Goal: Task Accomplishment & Management: Manage account settings

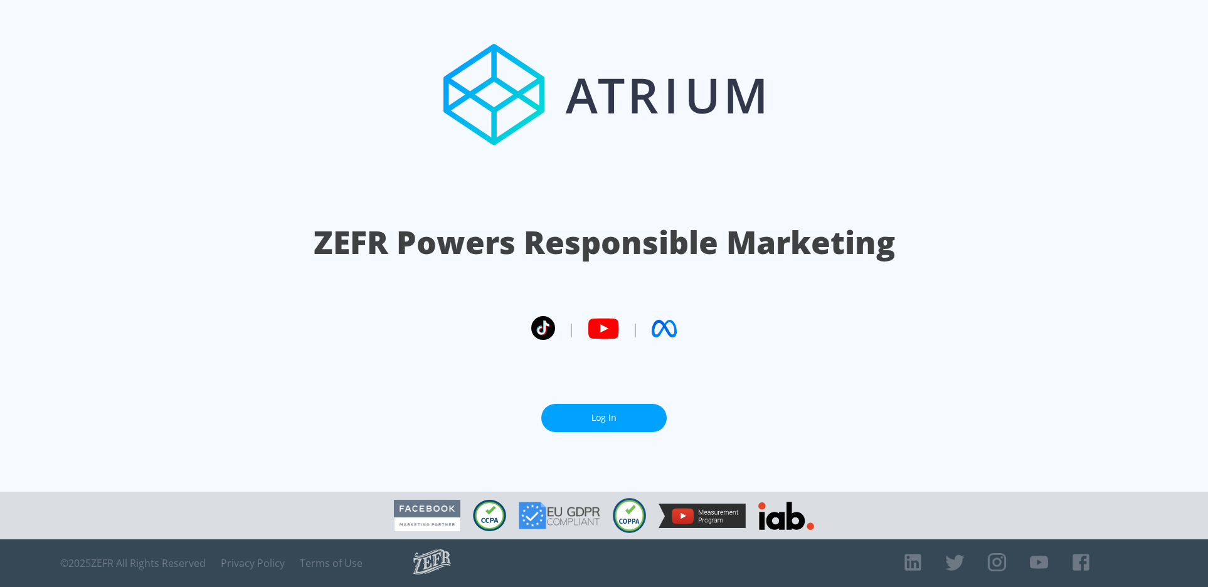
click at [591, 421] on link "Log In" at bounding box center [603, 418] width 125 height 28
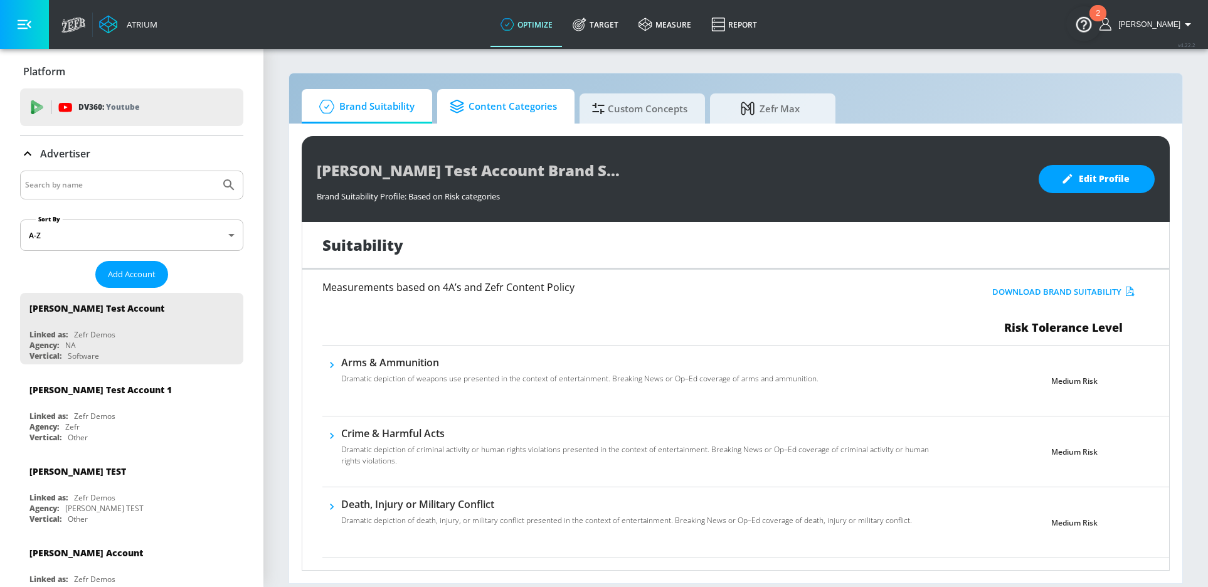
click at [511, 98] on span "Content Categories" at bounding box center [503, 107] width 107 height 30
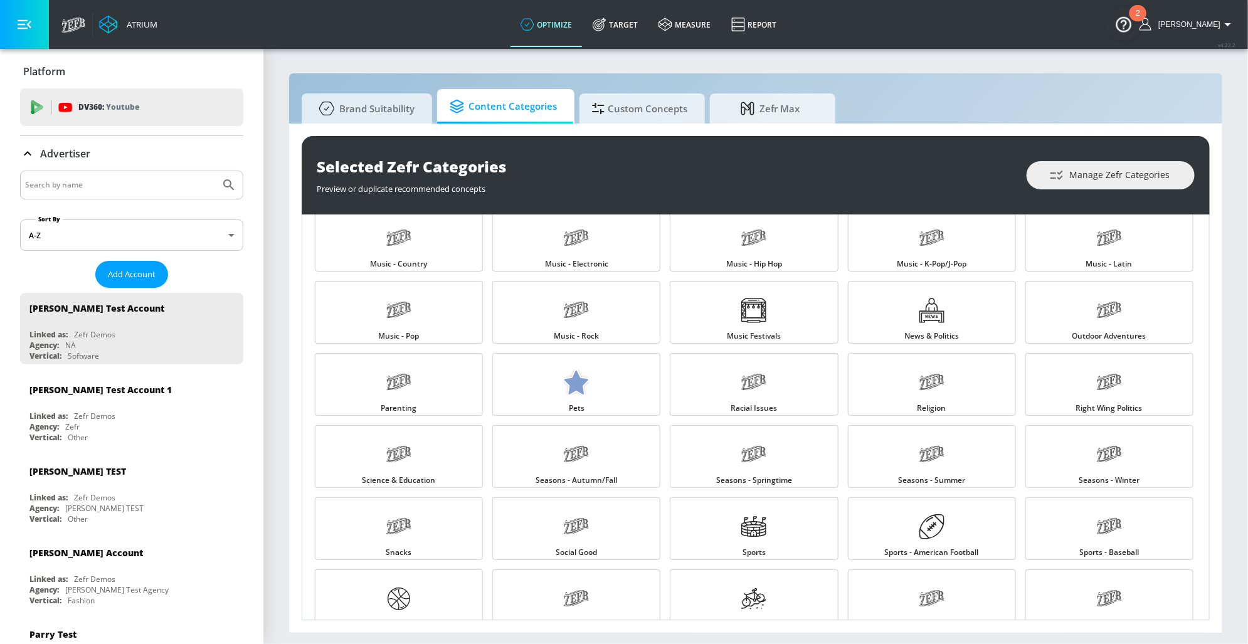
scroll to position [1199, 0]
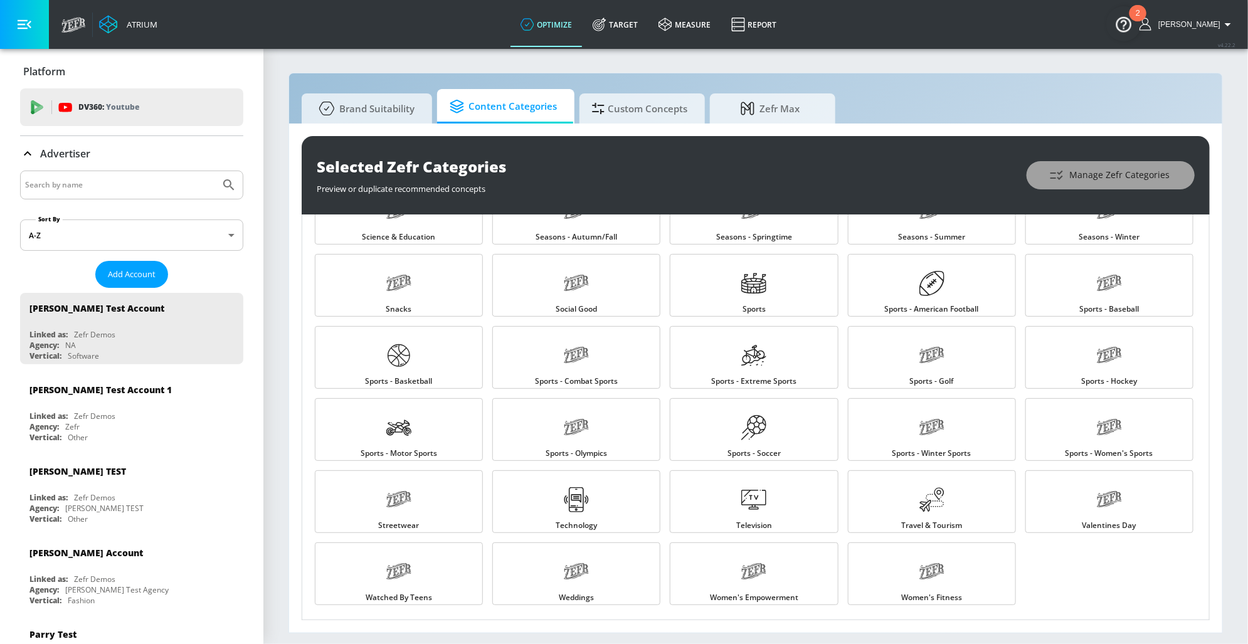
click at [1101, 181] on span "Manage Zefr Categories" at bounding box center [1111, 175] width 118 height 16
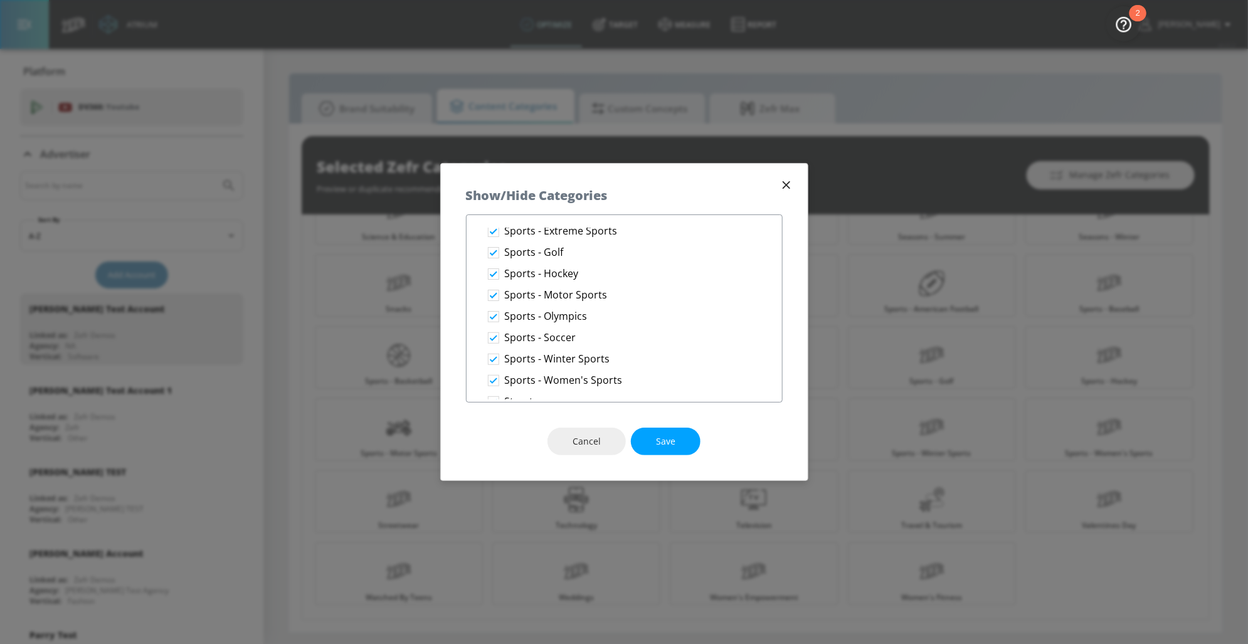
scroll to position [2181, 0]
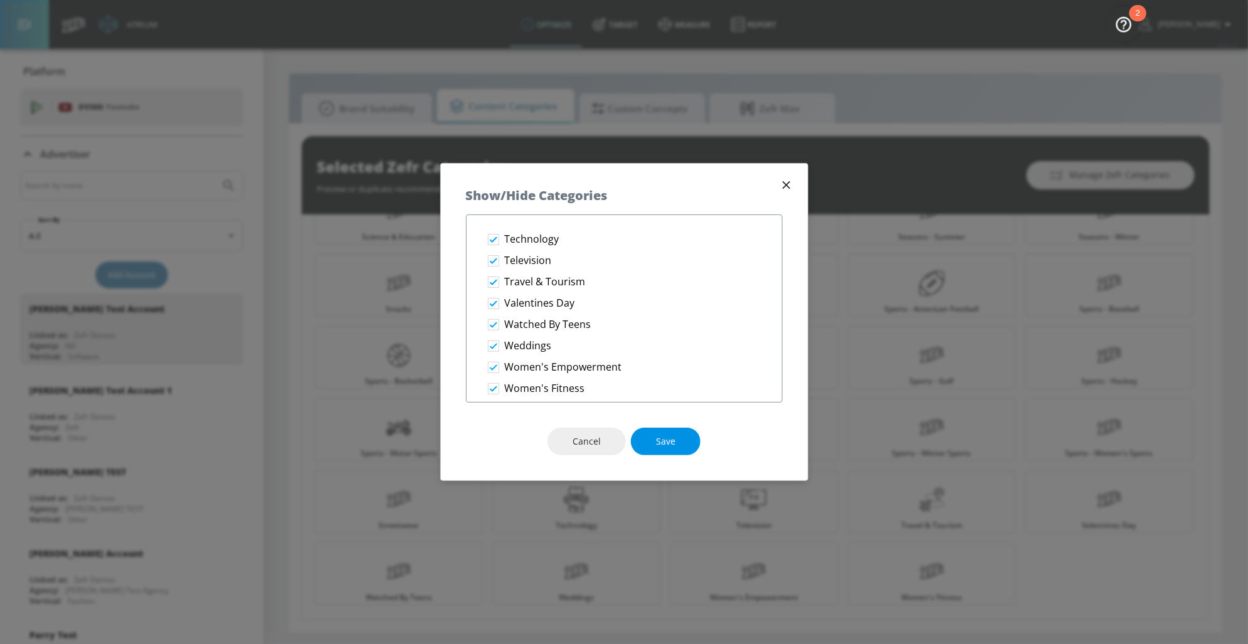
click at [649, 445] on button "Save" at bounding box center [666, 442] width 70 height 28
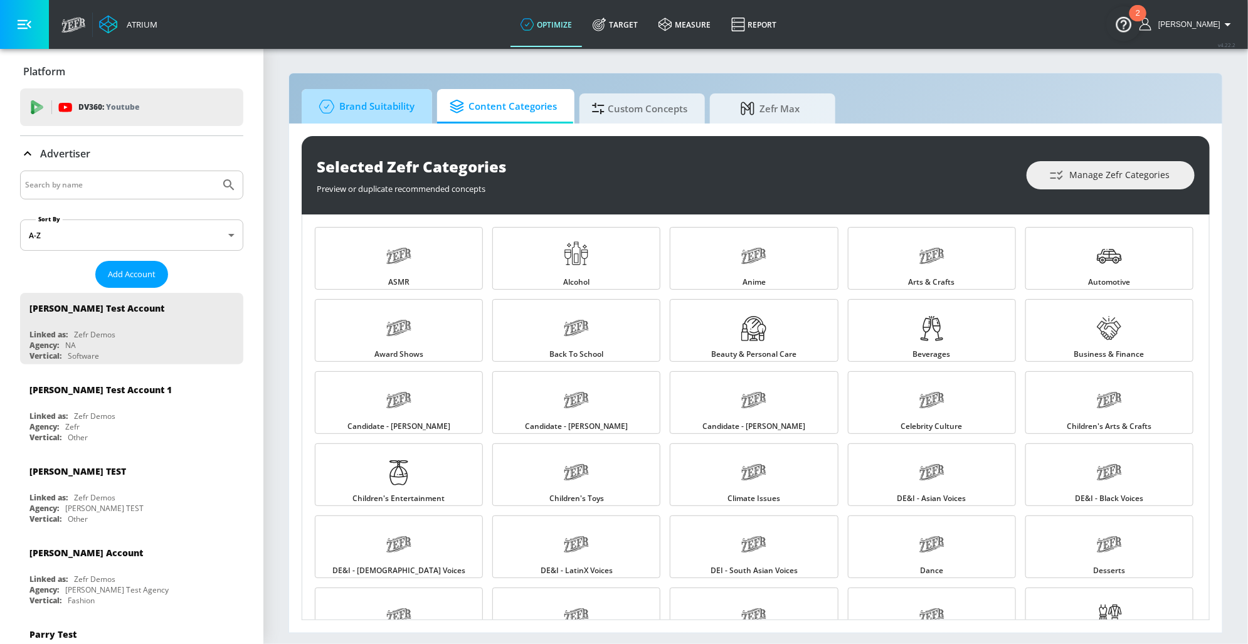
click at [364, 112] on span "Brand Suitability" at bounding box center [364, 107] width 100 height 30
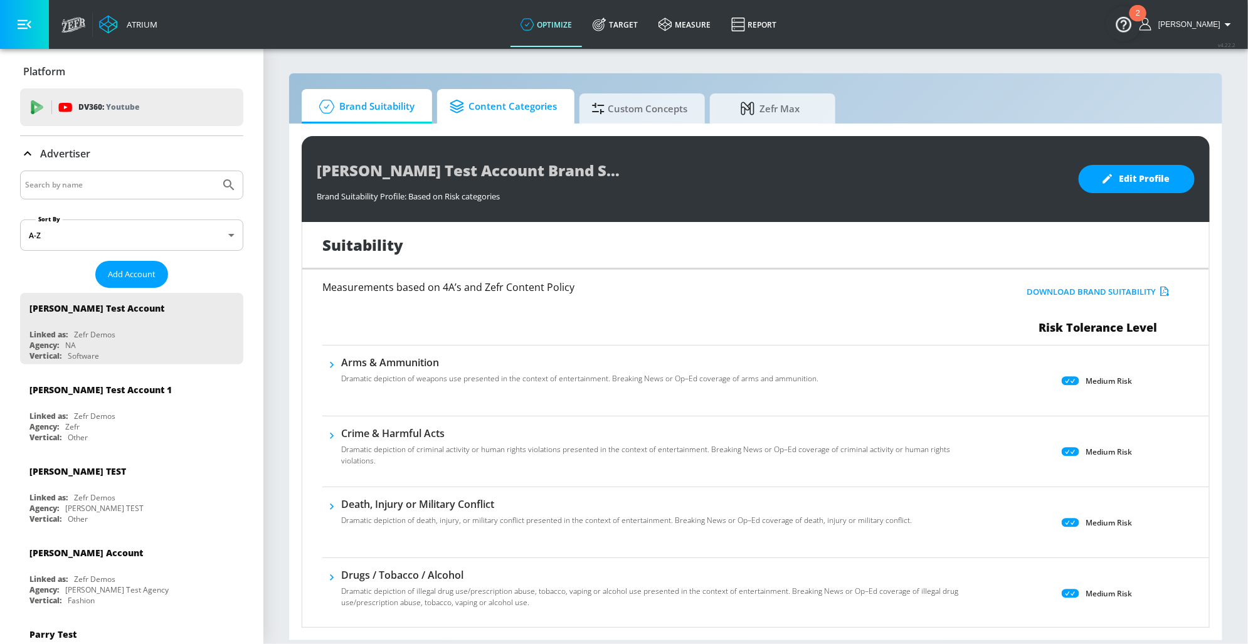
click at [506, 106] on span "Content Categories" at bounding box center [503, 107] width 107 height 30
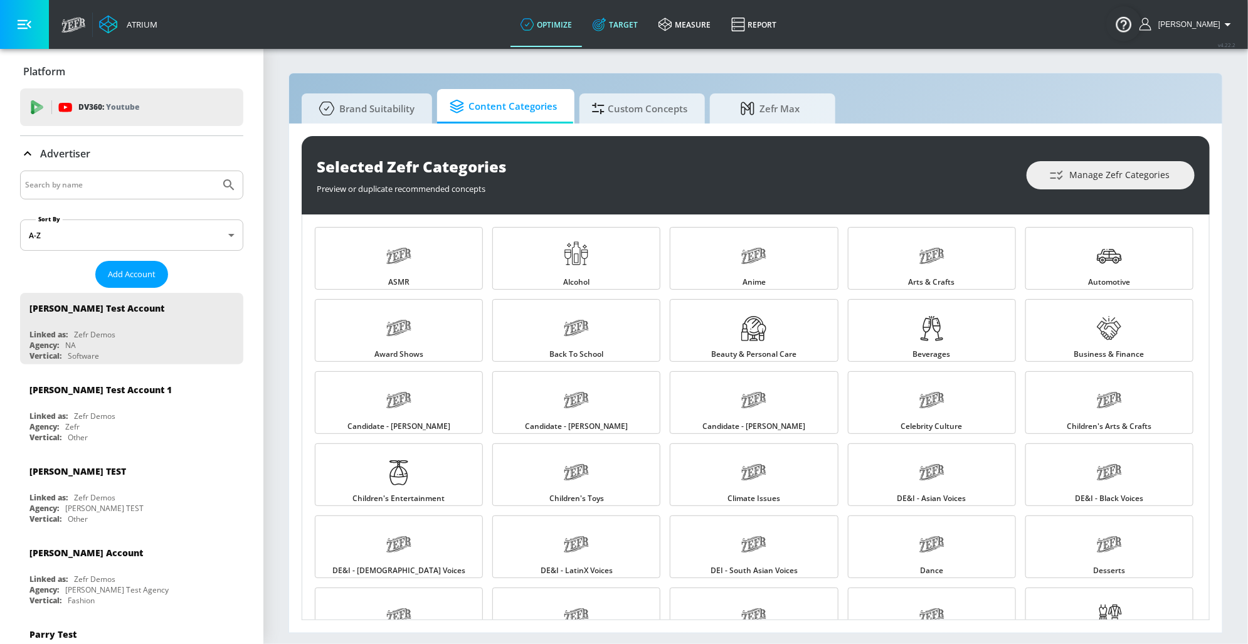
click at [630, 24] on link "Target" at bounding box center [616, 24] width 66 height 45
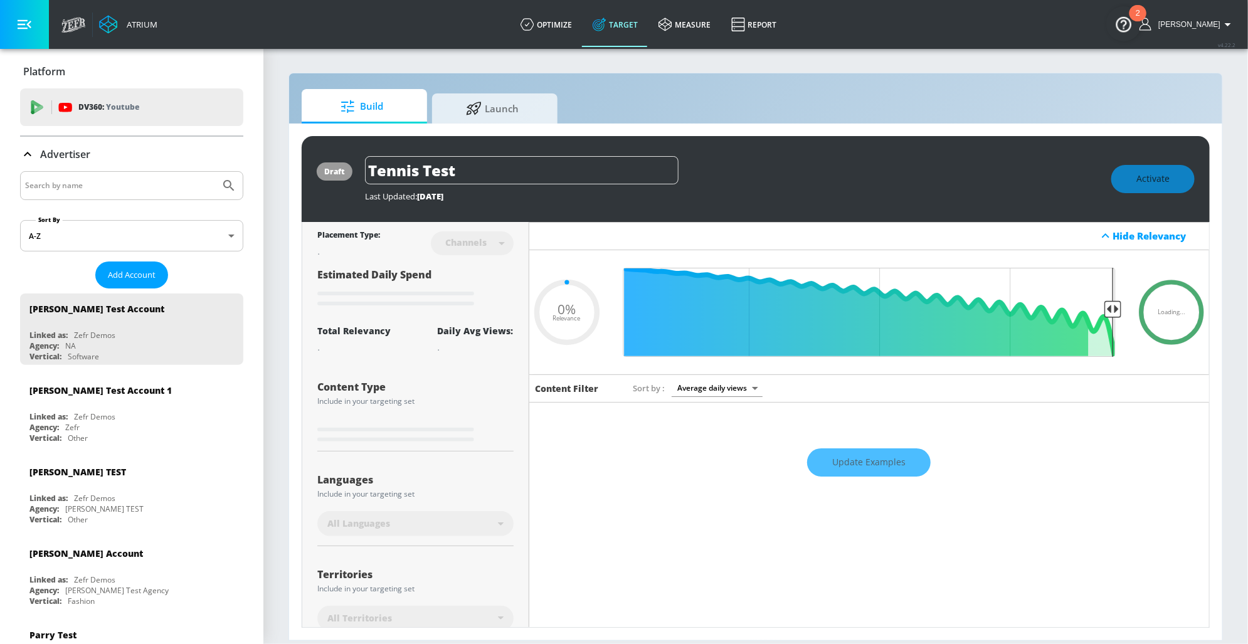
type input "0.22"
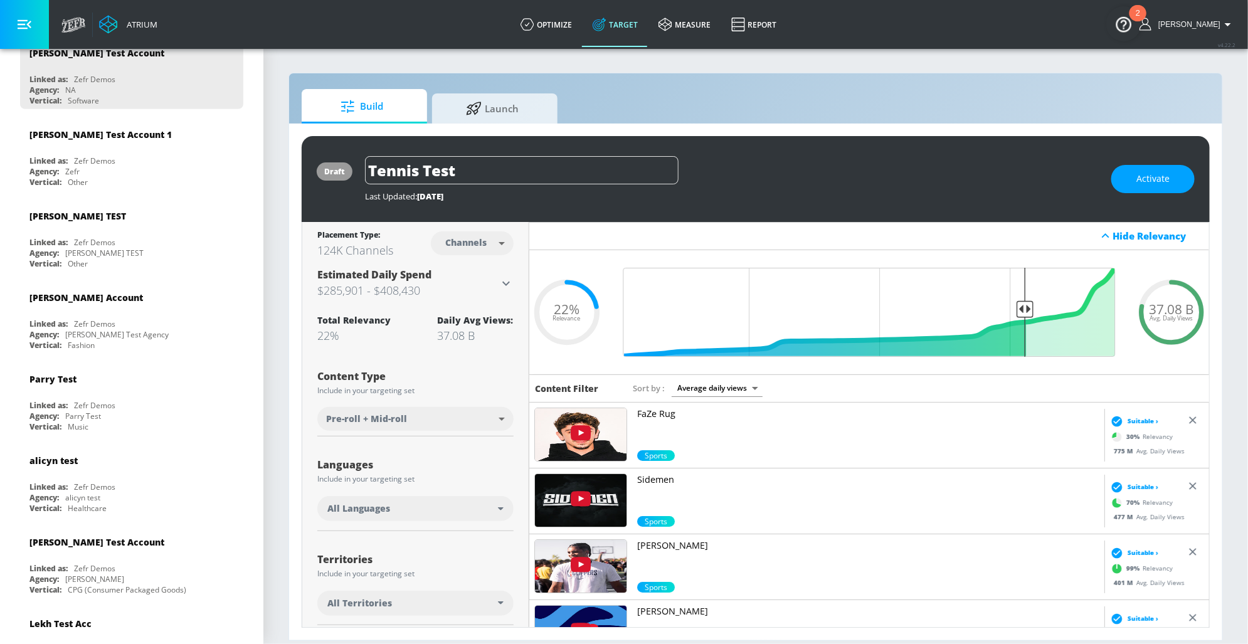
scroll to position [392, 0]
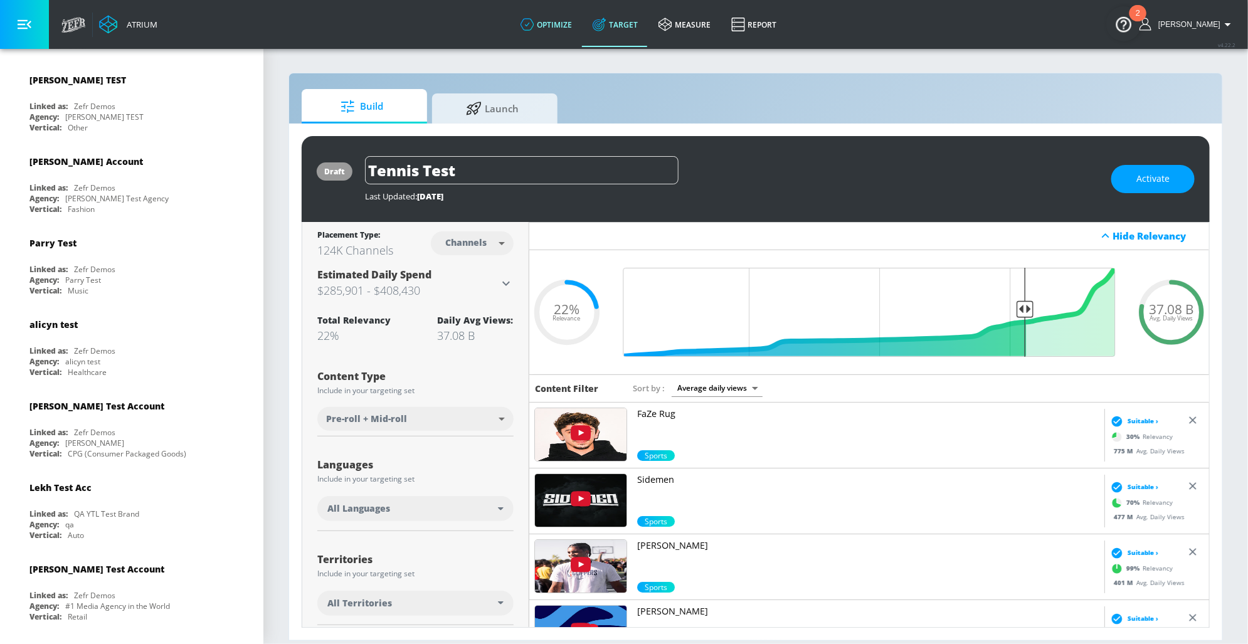
click at [556, 41] on link "optimize" at bounding box center [547, 24] width 72 height 45
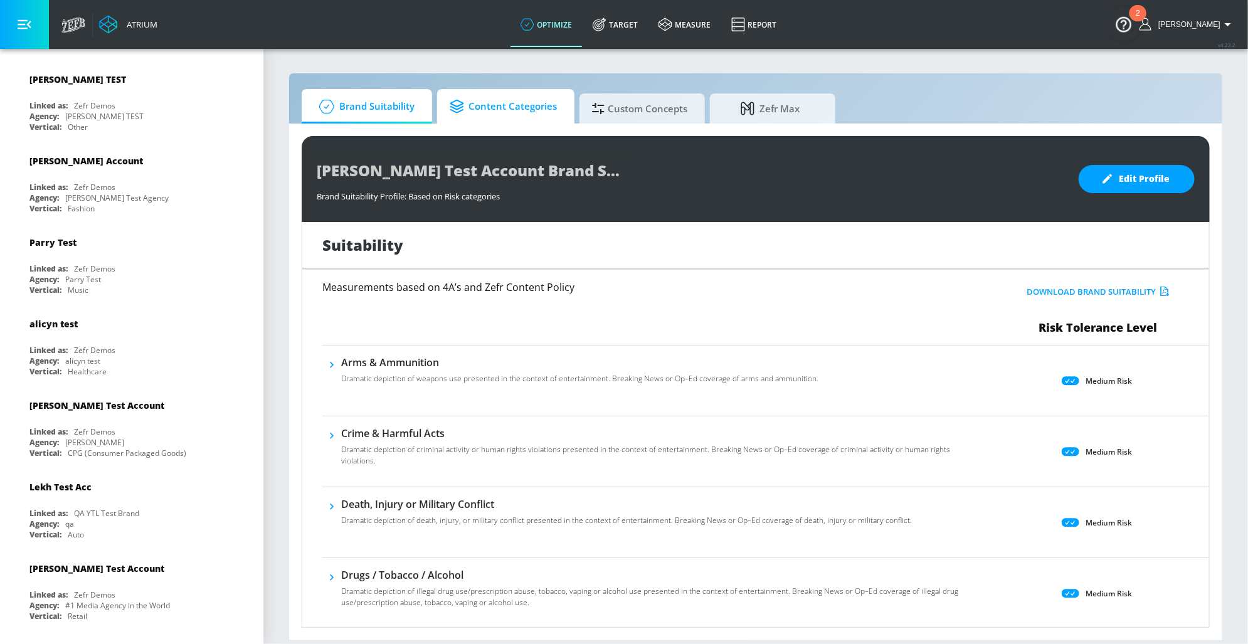
click at [492, 105] on span "Content Categories" at bounding box center [503, 107] width 107 height 30
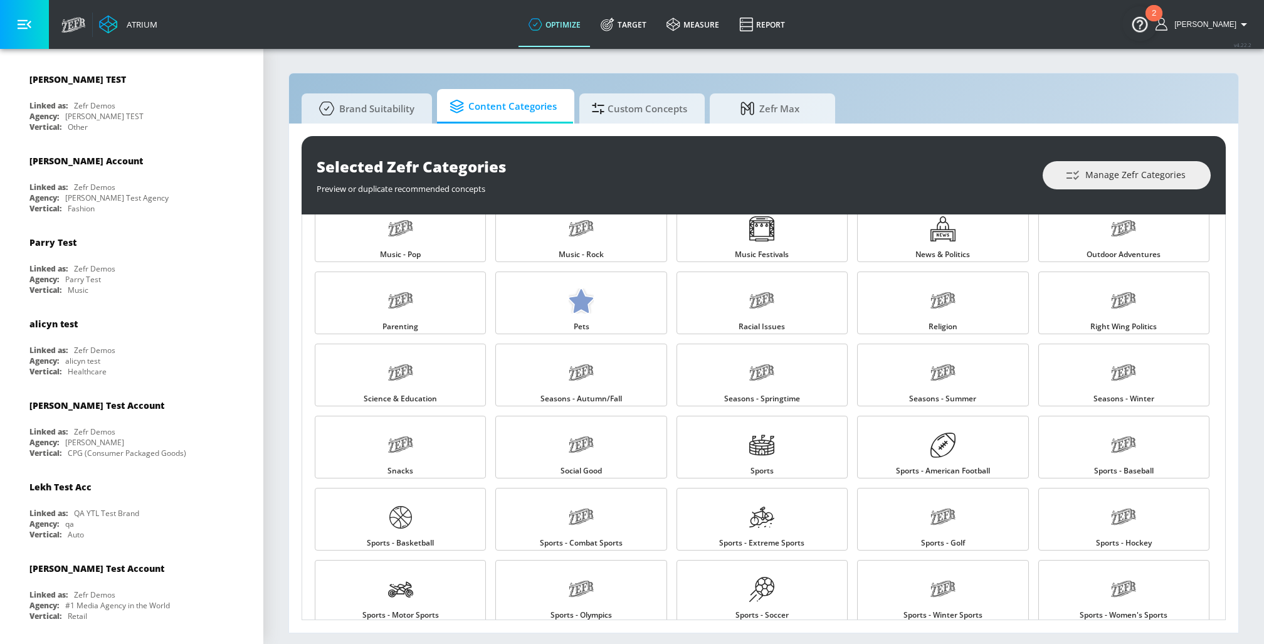
scroll to position [1007, 0]
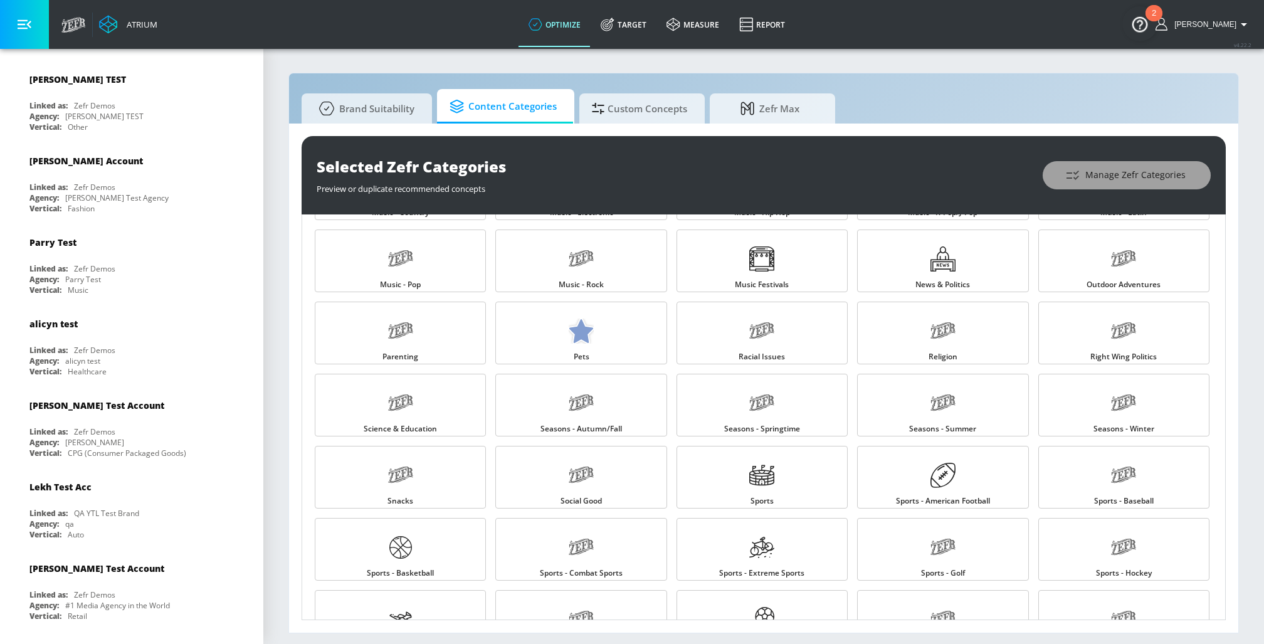
click at [1121, 186] on button "Manage Zefr Categories" at bounding box center [1127, 175] width 168 height 28
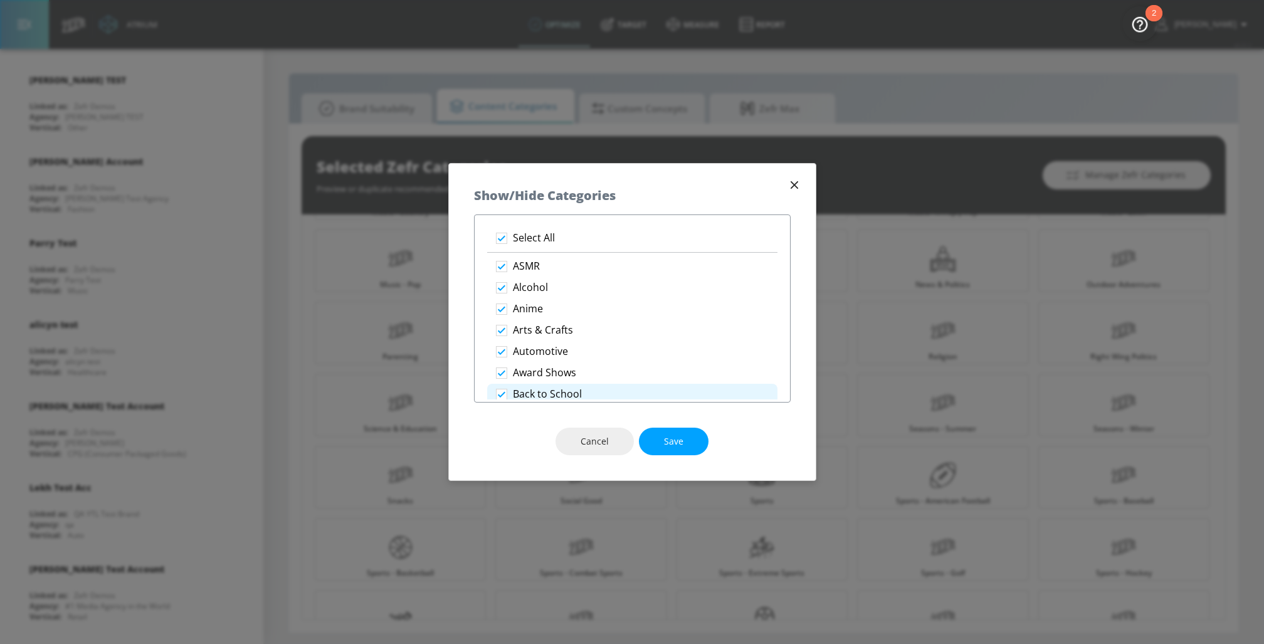
drag, startPoint x: 517, startPoint y: 263, endPoint x: 642, endPoint y: 396, distance: 181.5
click at [642, 396] on div "Select All ASMR Alcohol Anime Arts & Crafts Automotive [PERSON_NAME] Back to Sc…" at bounding box center [632, 314] width 290 height 172
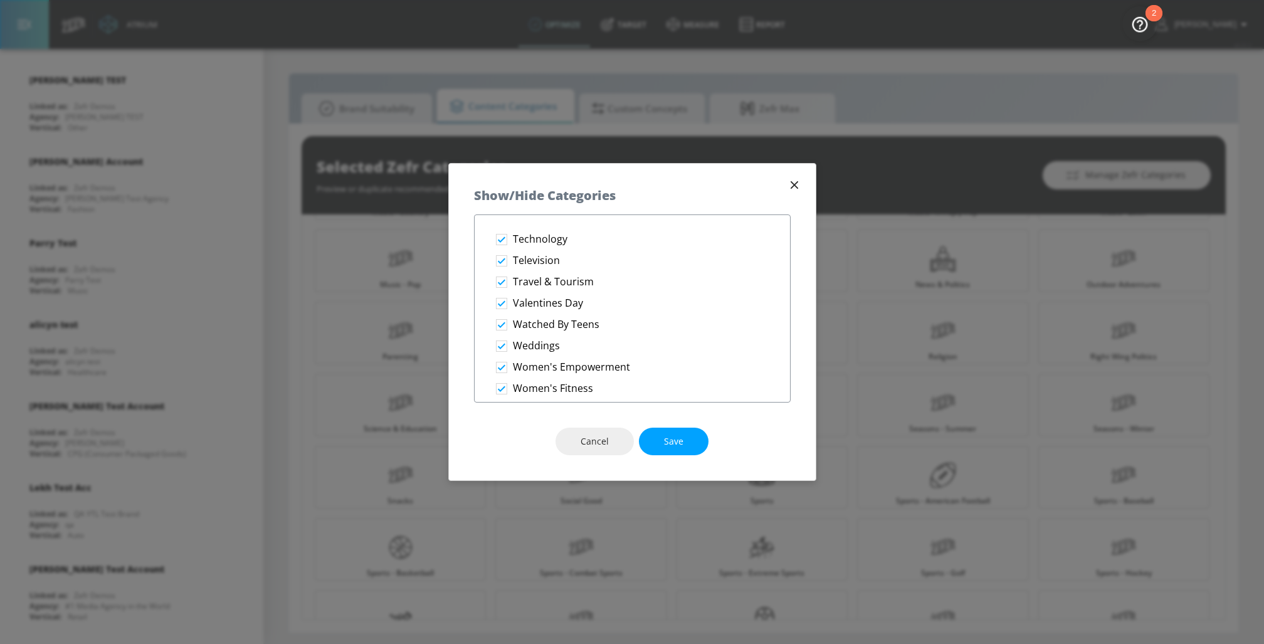
drag, startPoint x: 642, startPoint y: 396, endPoint x: 567, endPoint y: 401, distance: 74.8
click at [575, 403] on div "Show/Hide Categories Select All ASMR Alcohol Anime Arts & Crafts Automotive [PE…" at bounding box center [632, 322] width 368 height 319
drag, startPoint x: 598, startPoint y: 390, endPoint x: 494, endPoint y: 201, distance: 215.6
click at [494, 201] on div "Show/Hide Categories Select All ASMR Alcohol Anime Arts & Crafts Automotive [PE…" at bounding box center [632, 322] width 368 height 319
click at [792, 178] on button "button" at bounding box center [795, 185] width 18 height 18
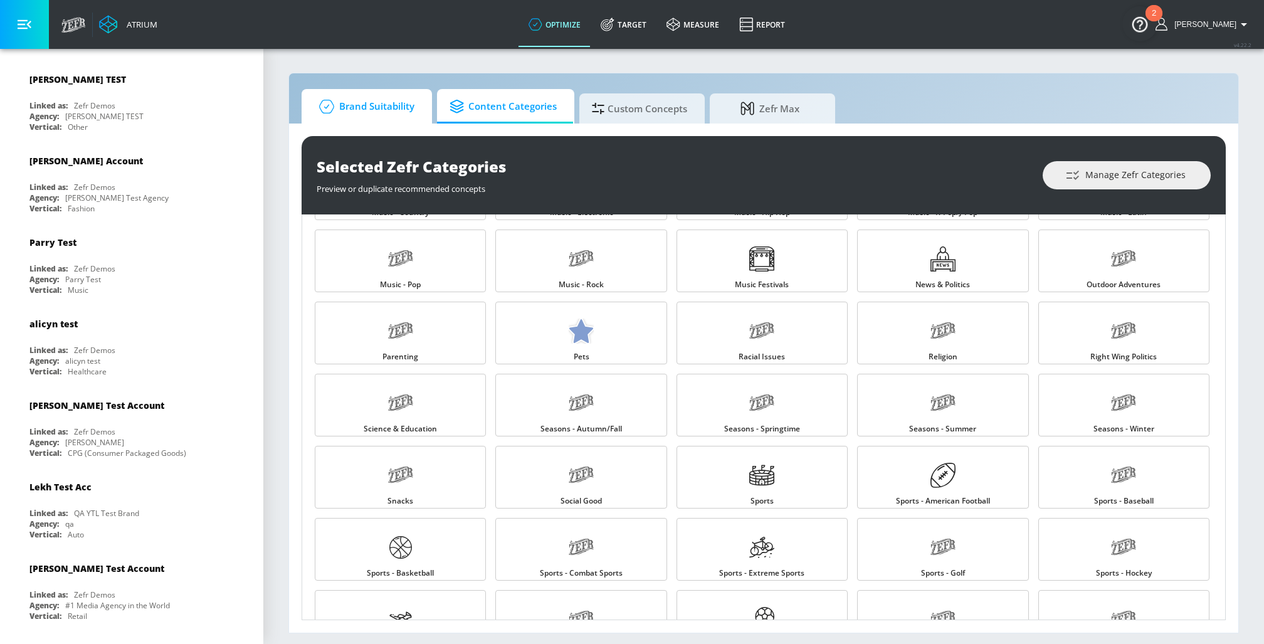
click at [377, 101] on span "Brand Suitability" at bounding box center [364, 107] width 100 height 30
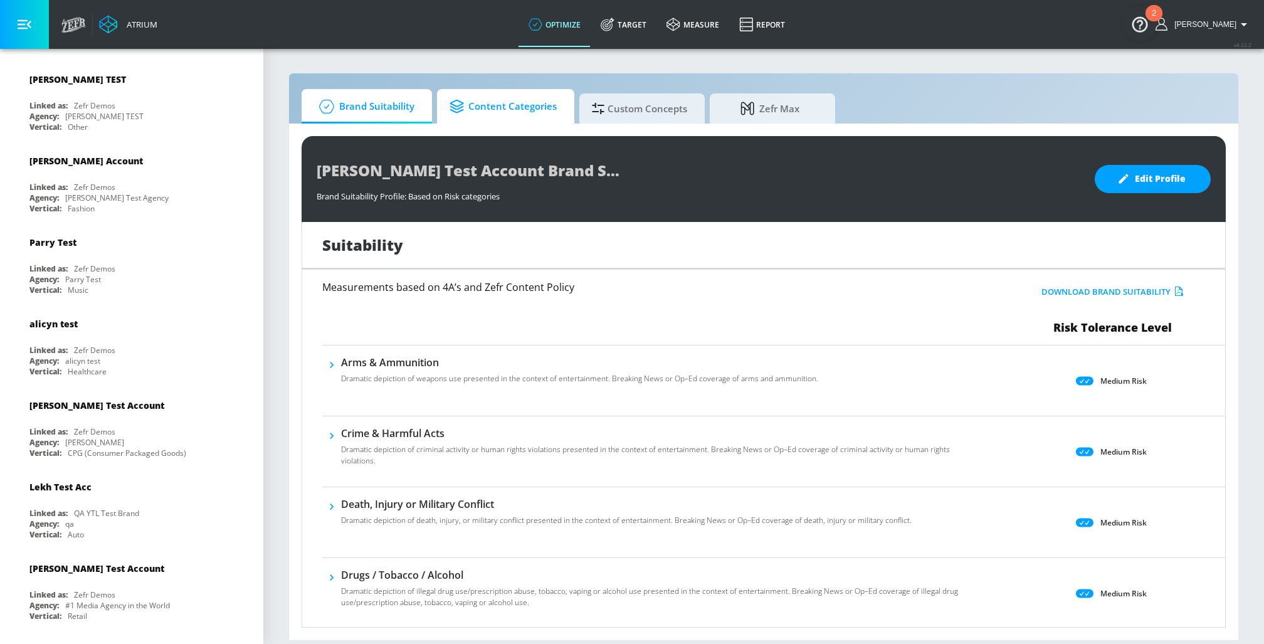
click at [496, 107] on span "Content Categories" at bounding box center [503, 107] width 107 height 30
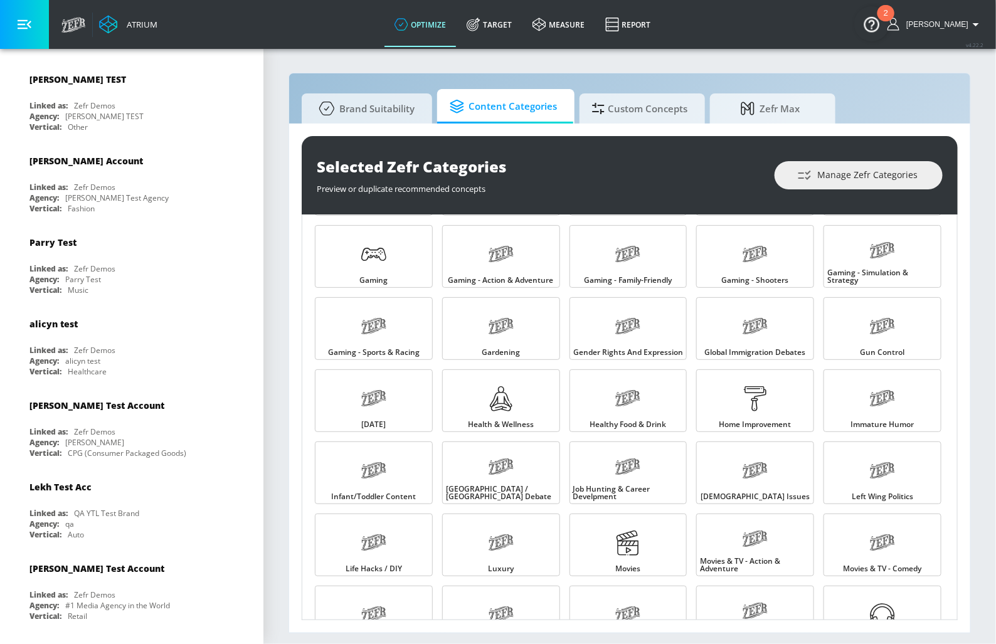
scroll to position [508, 0]
click at [361, 102] on span "Brand Suitability" at bounding box center [364, 107] width 100 height 30
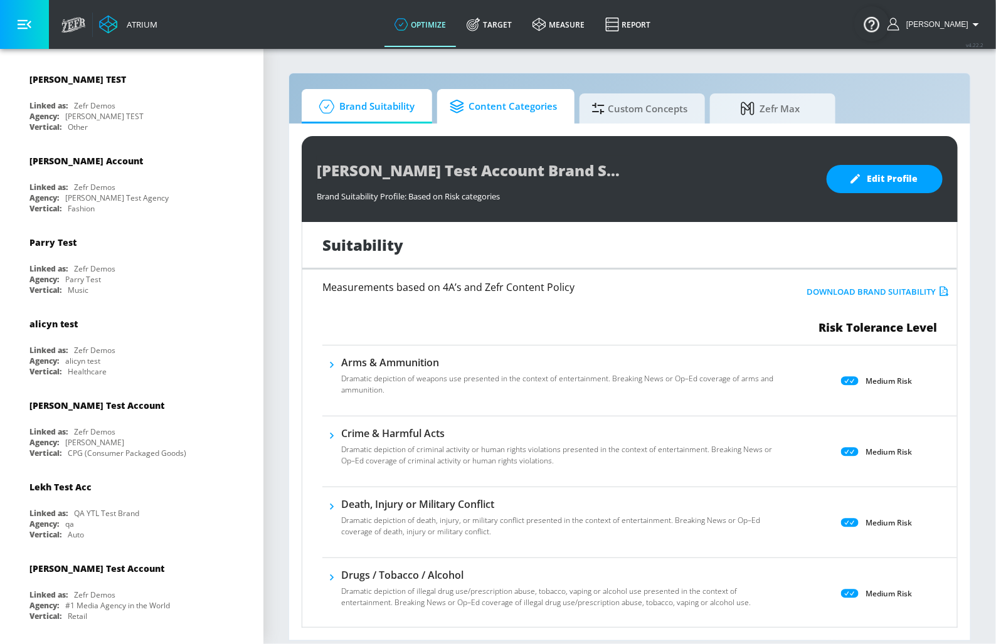
click at [466, 106] on icon at bounding box center [459, 107] width 19 height 14
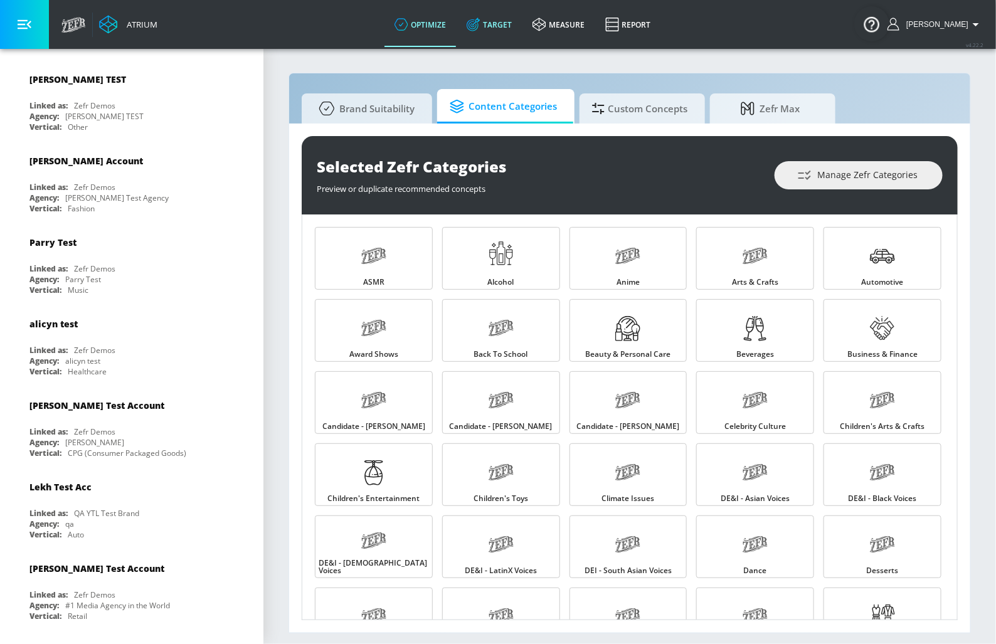
click at [500, 16] on link "Target" at bounding box center [490, 24] width 66 height 45
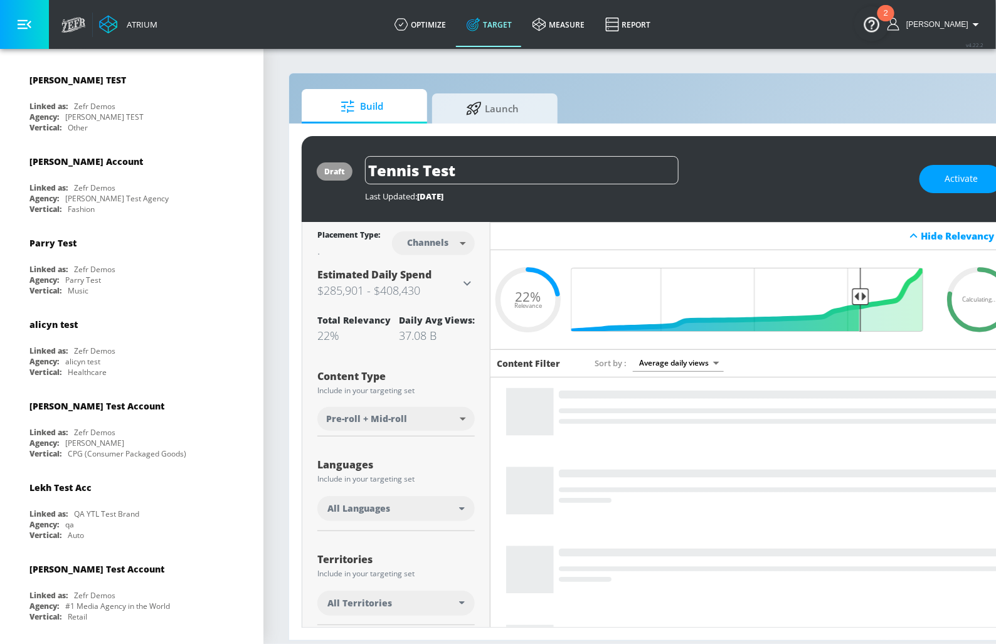
scroll to position [210, 0]
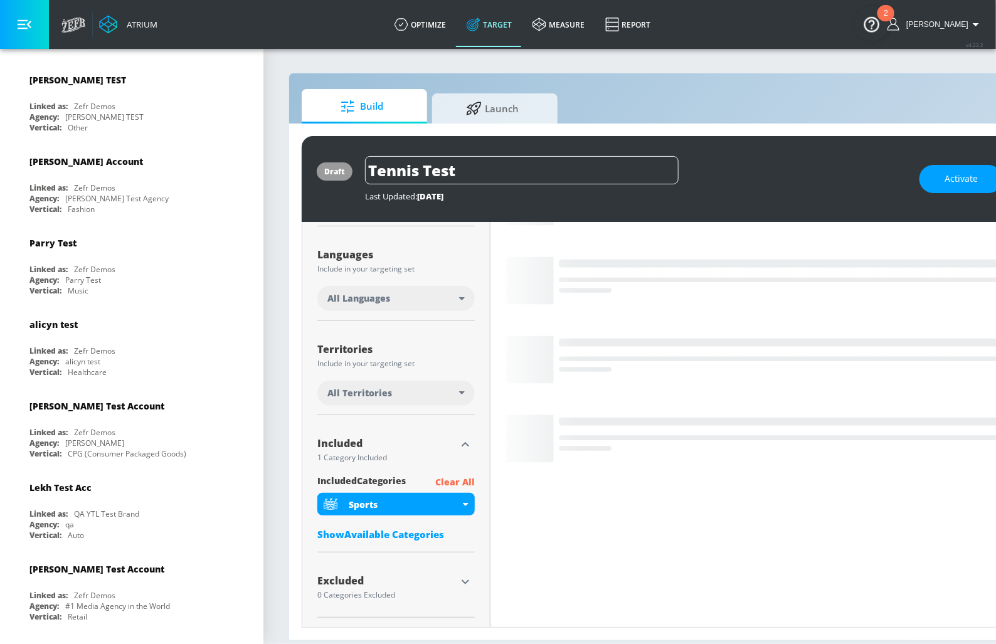
click at [390, 533] on div "Show Available Categories" at bounding box center [395, 534] width 157 height 13
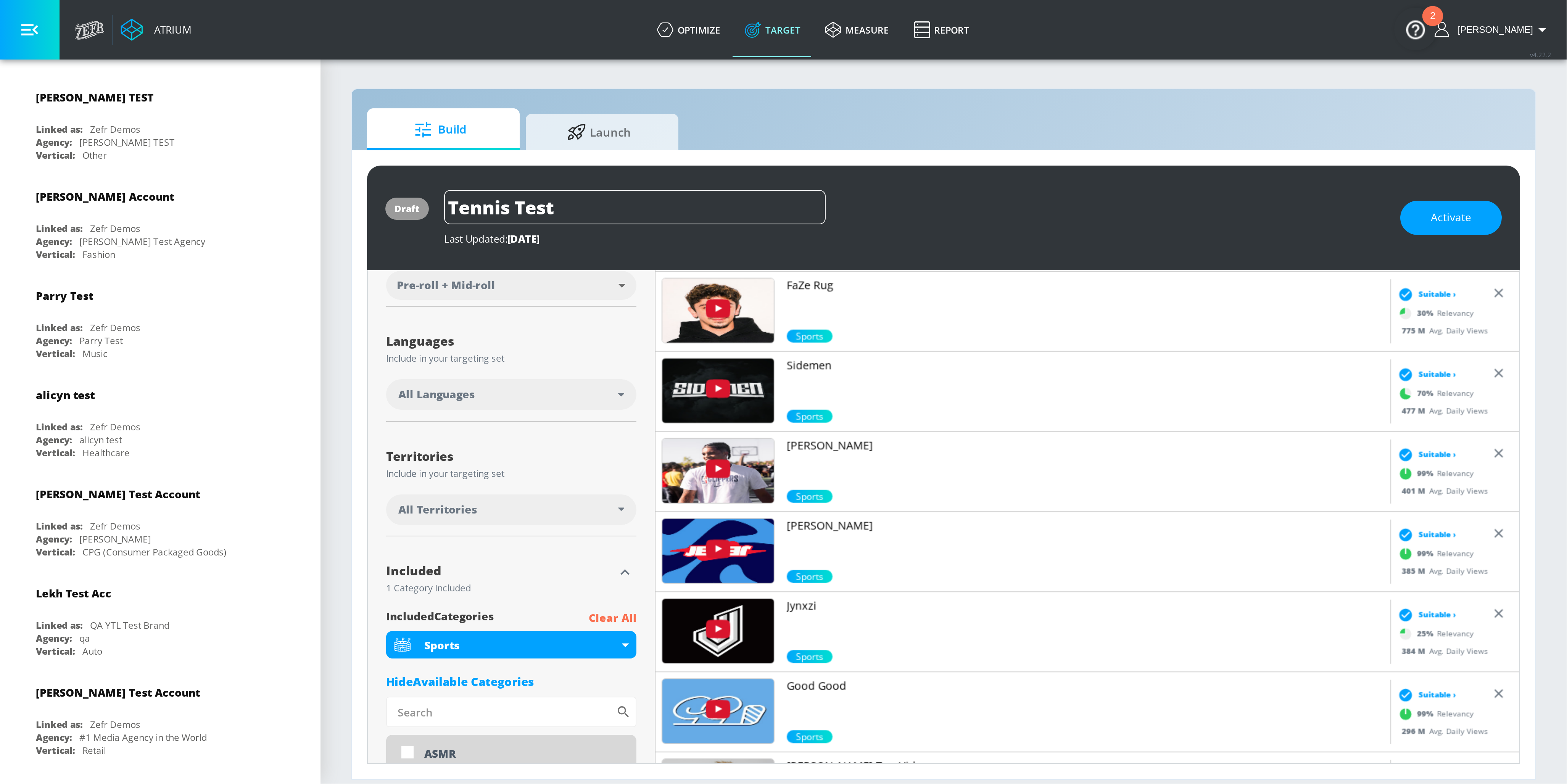
scroll to position [117, 0]
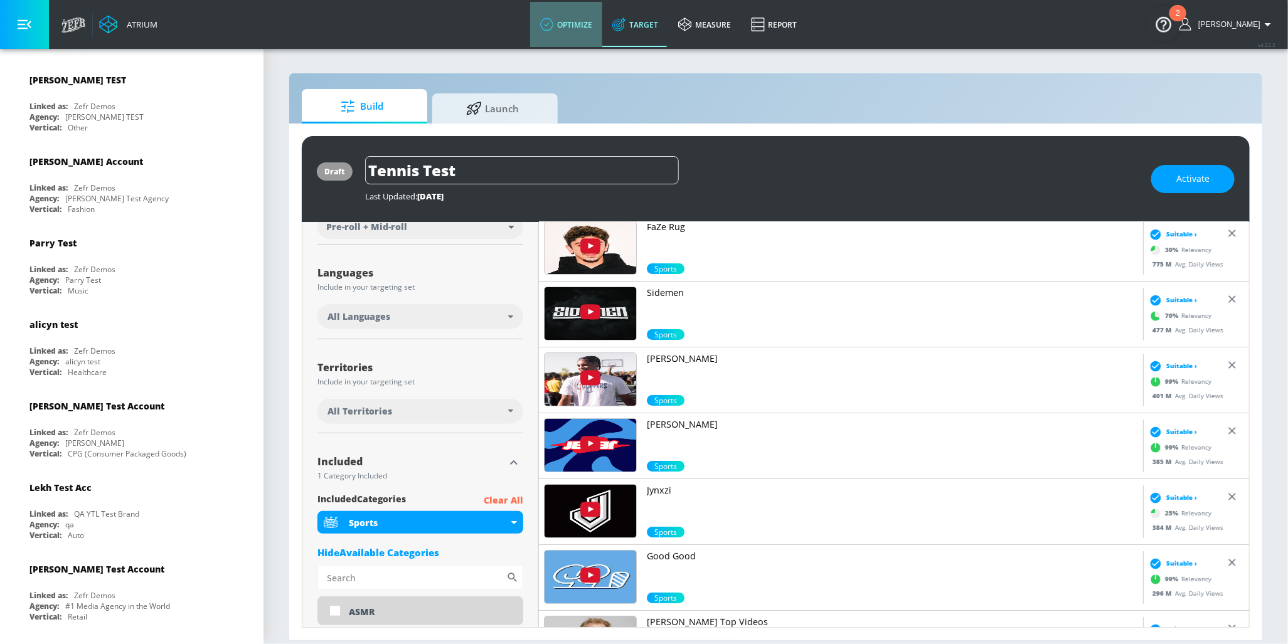
click at [553, 19] on icon at bounding box center [546, 24] width 13 height 12
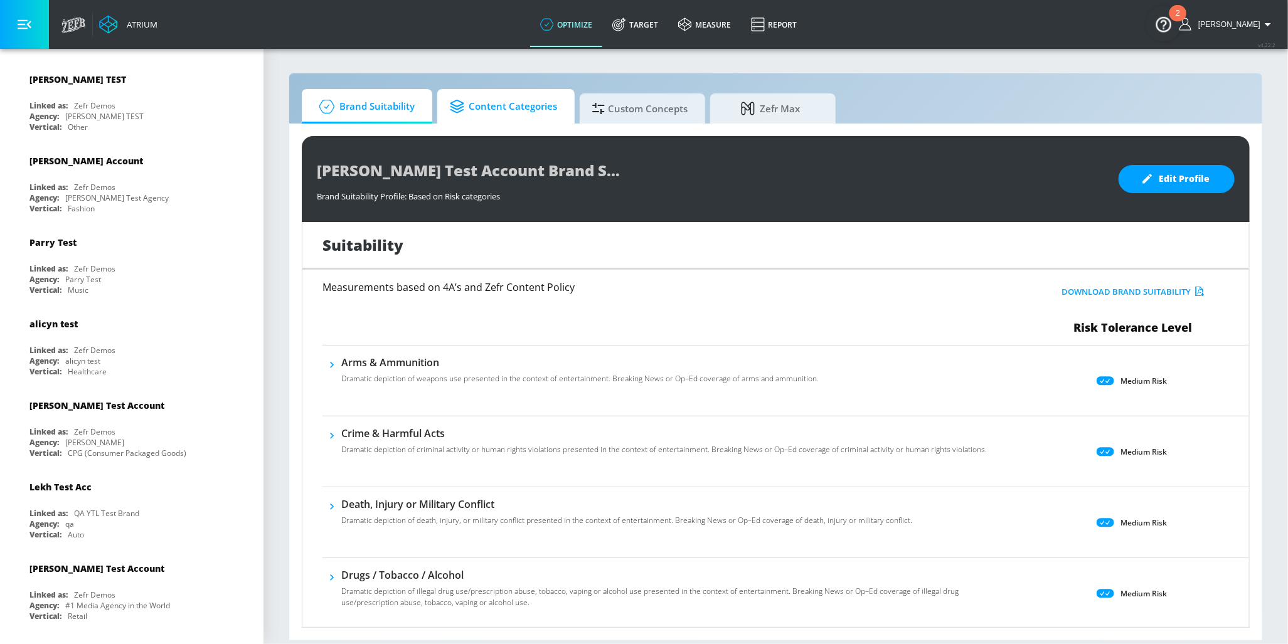
click at [532, 103] on span "Content Categories" at bounding box center [503, 107] width 107 height 30
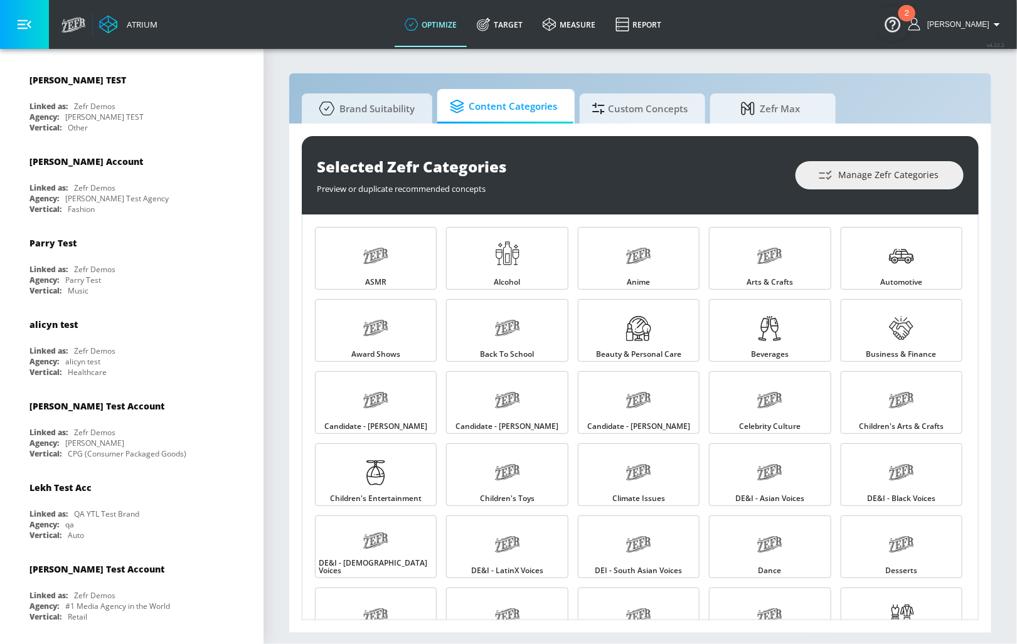
drag, startPoint x: 334, startPoint y: 235, endPoint x: 628, endPoint y: 0, distance: 376.7
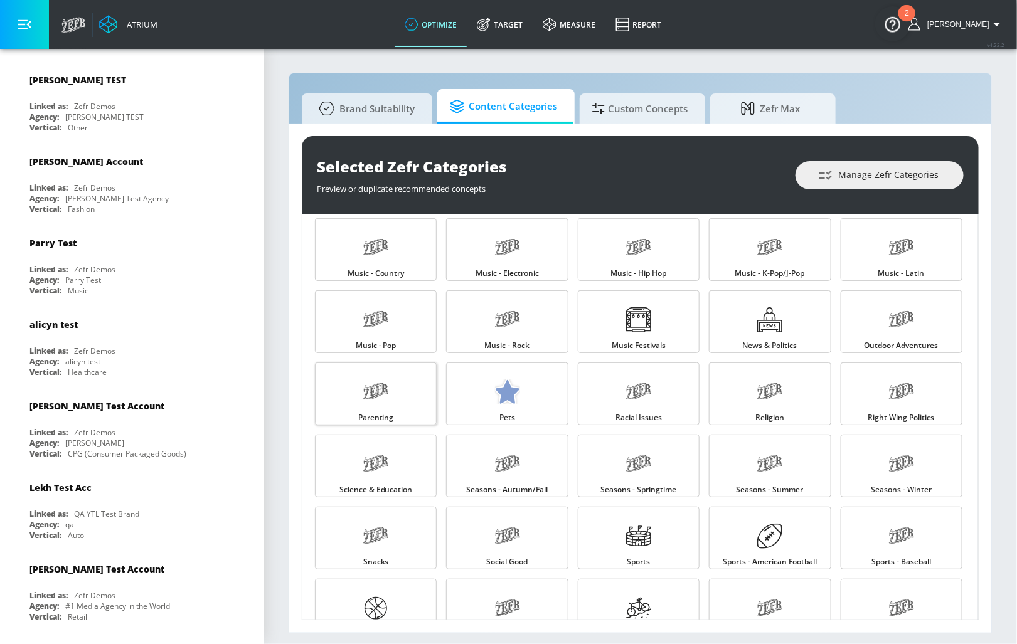
scroll to position [1155, 0]
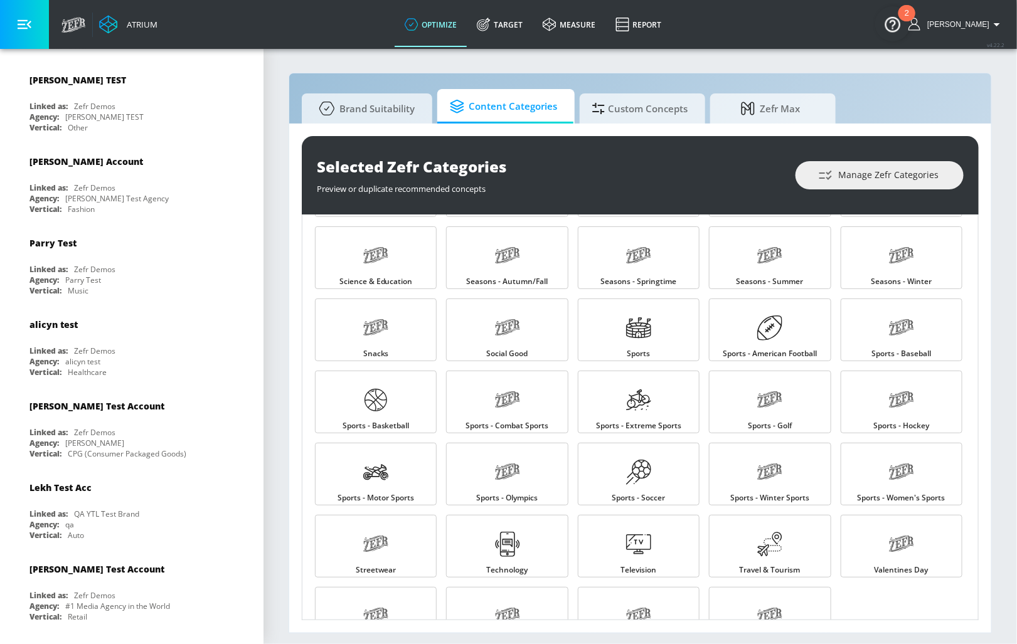
click at [289, 258] on div "Brand Suitability Content Categories Custom Concepts Zefr Max Selected Zefr Cat…" at bounding box center [640, 353] width 703 height 561
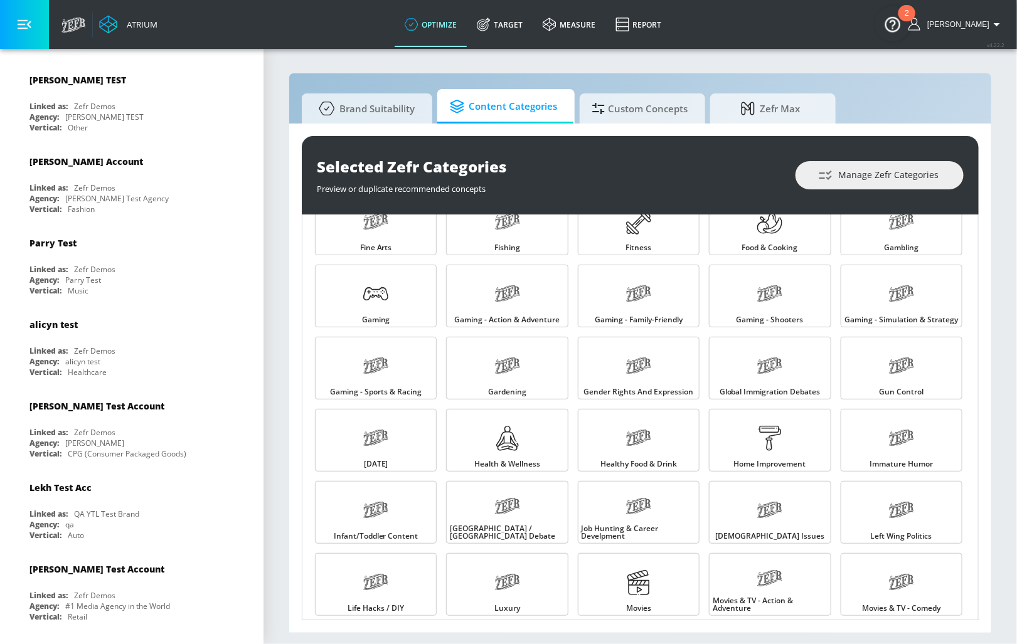
scroll to position [450, 0]
